Goal: Transaction & Acquisition: Subscribe to service/newsletter

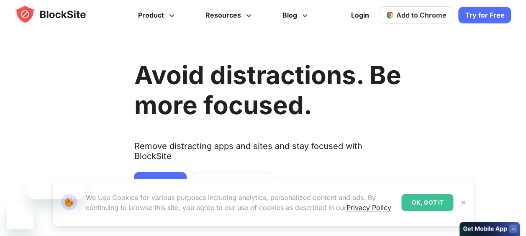
click at [166, 172] on link "Try for Free" at bounding box center [160, 183] width 53 height 22
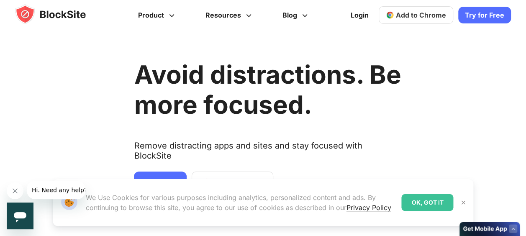
click at [223, 172] on link "Add to Chrome" at bounding box center [233, 183] width 82 height 22
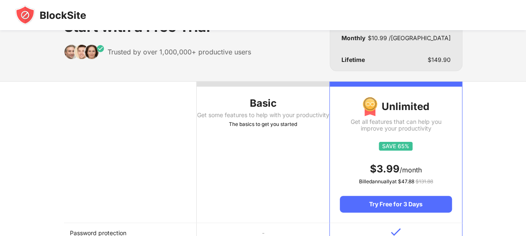
scroll to position [35, 0]
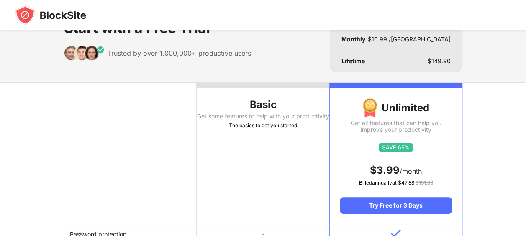
click at [263, 116] on div "Get some features to help with your productivity" at bounding box center [263, 116] width 133 height 7
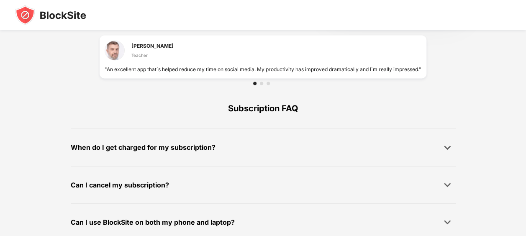
scroll to position [621, 0]
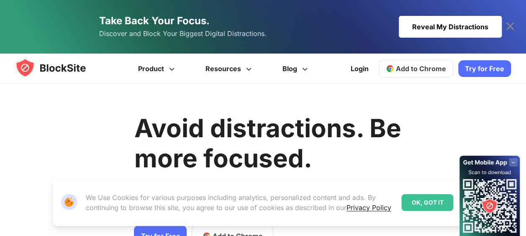
drag, startPoint x: 0, startPoint y: 0, endPoint x: 414, endPoint y: 13, distance: 413.9
click at [414, 13] on link "Take Back Your Focus. Discover and Block Your Biggest Digital Distractions. Rev…" at bounding box center [263, 27] width 477 height 54
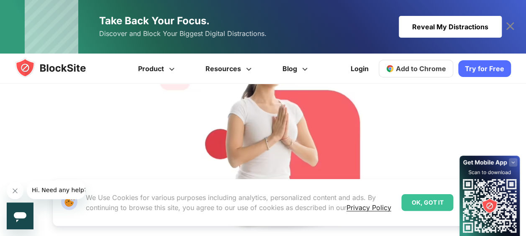
scroll to position [333, 0]
click at [511, 25] on icon at bounding box center [510, 26] width 8 height 8
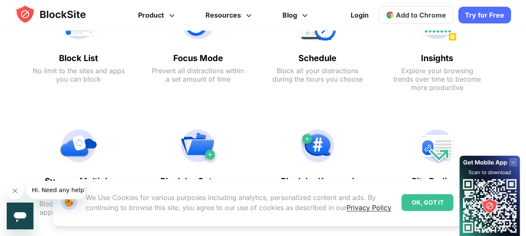
scroll to position [733, 0]
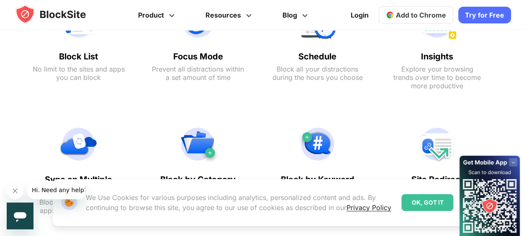
click at [67, 55] on text "Block List" at bounding box center [79, 56] width 92 height 10
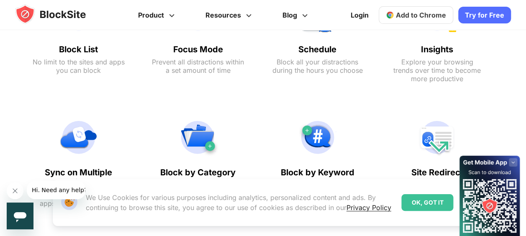
scroll to position [492, 0]
